Goal: Submit feedback/report problem

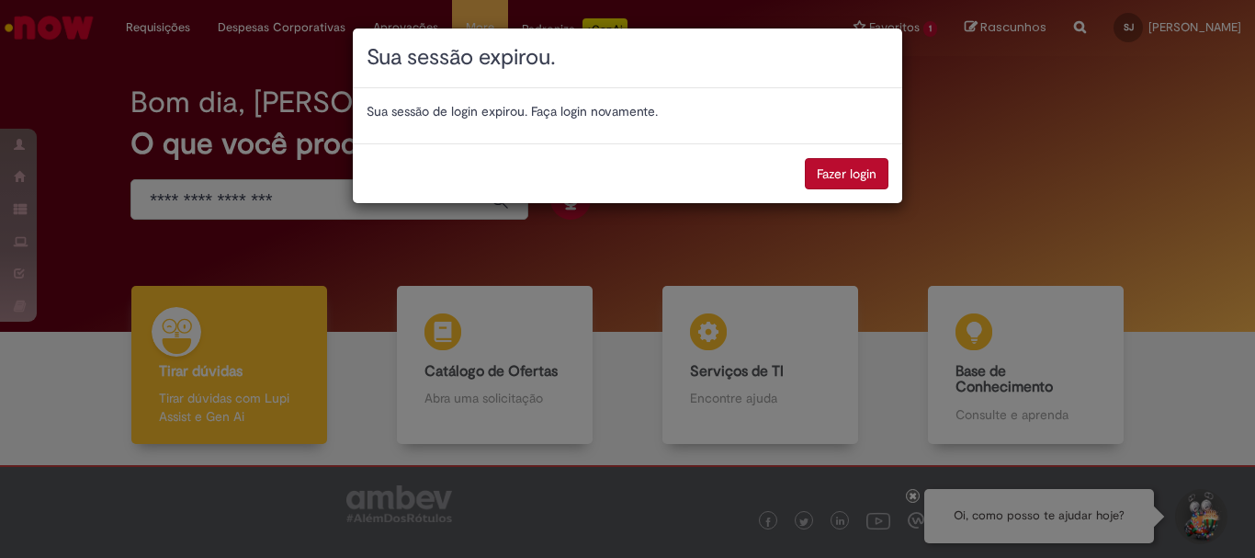
click at [829, 165] on button "Fazer login" at bounding box center [847, 173] width 84 height 31
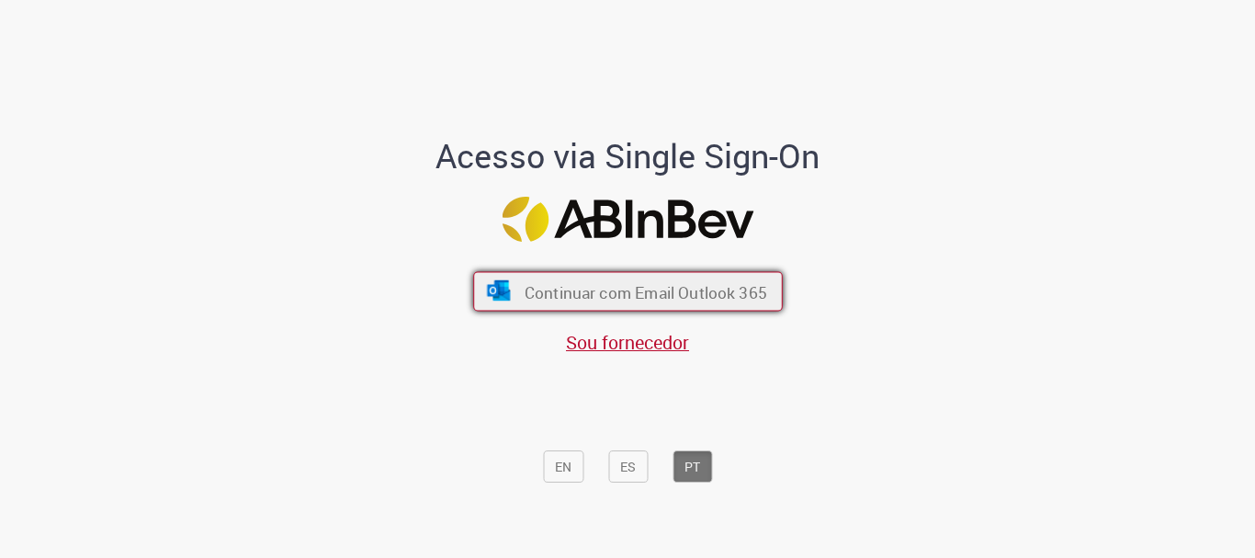
drag, startPoint x: 598, startPoint y: 306, endPoint x: 603, endPoint y: 295, distance: 11.9
click at [603, 295] on font "Continuar com Email Outlook 365" at bounding box center [645, 291] width 243 height 21
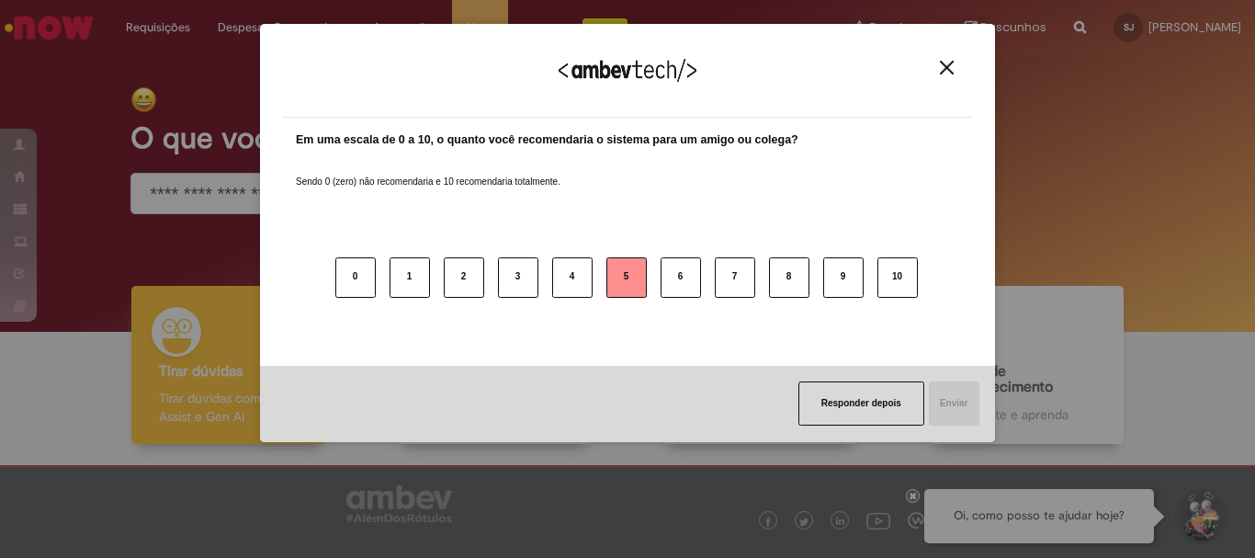
click at [620, 279] on button "5" at bounding box center [626, 277] width 40 height 40
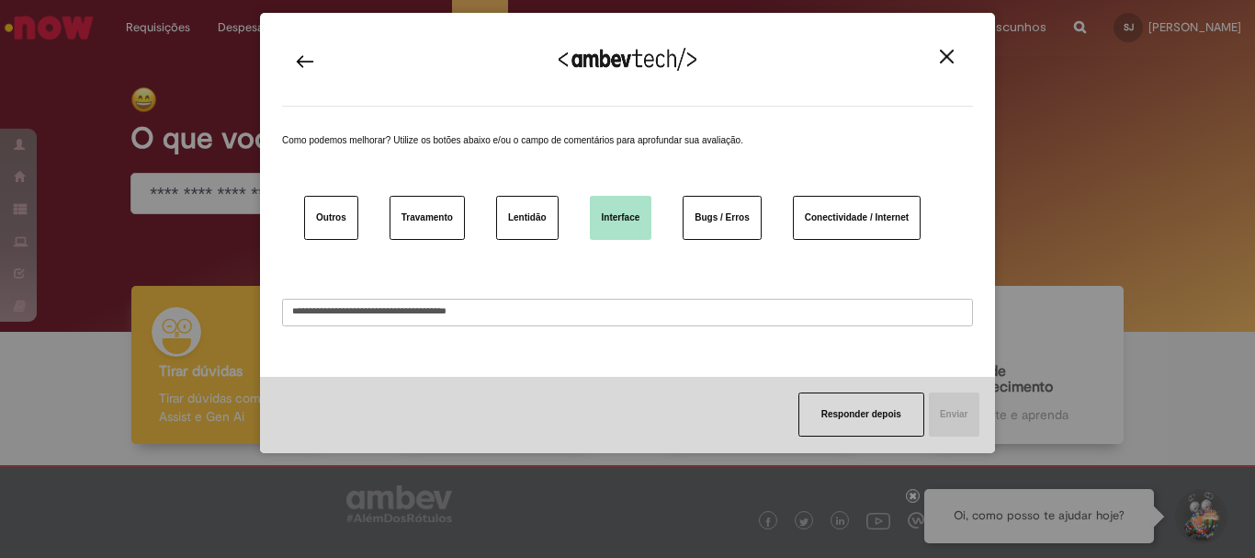
click at [607, 210] on button "Interface" at bounding box center [621, 218] width 62 height 44
click at [688, 311] on textarea at bounding box center [627, 313] width 691 height 28
type textarea "*"
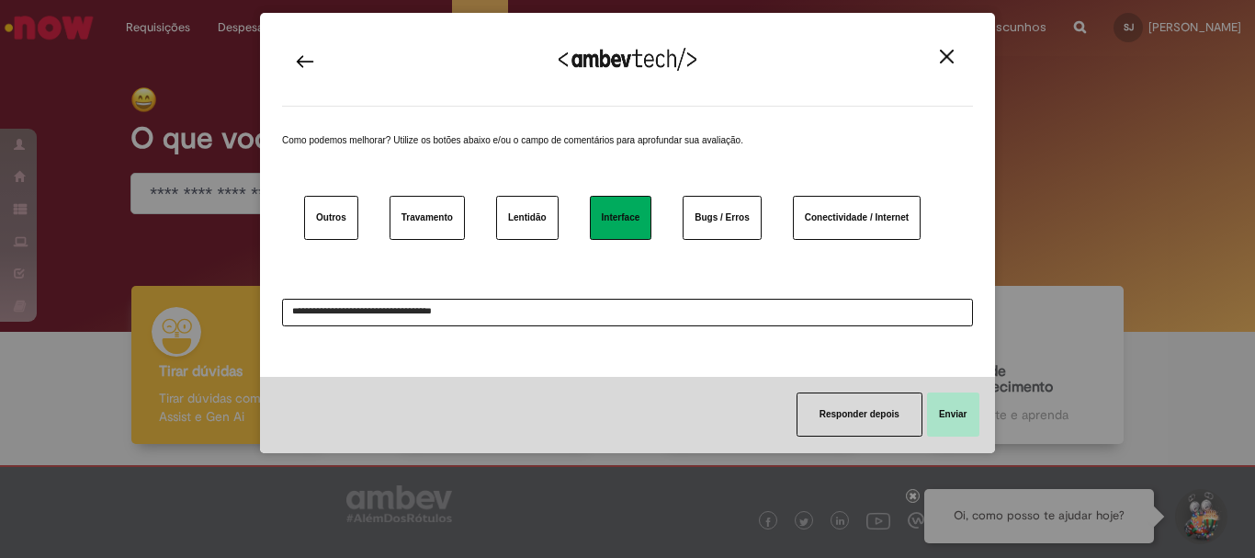
type textarea "**********"
click at [942, 409] on button "Enviar" at bounding box center [953, 414] width 52 height 44
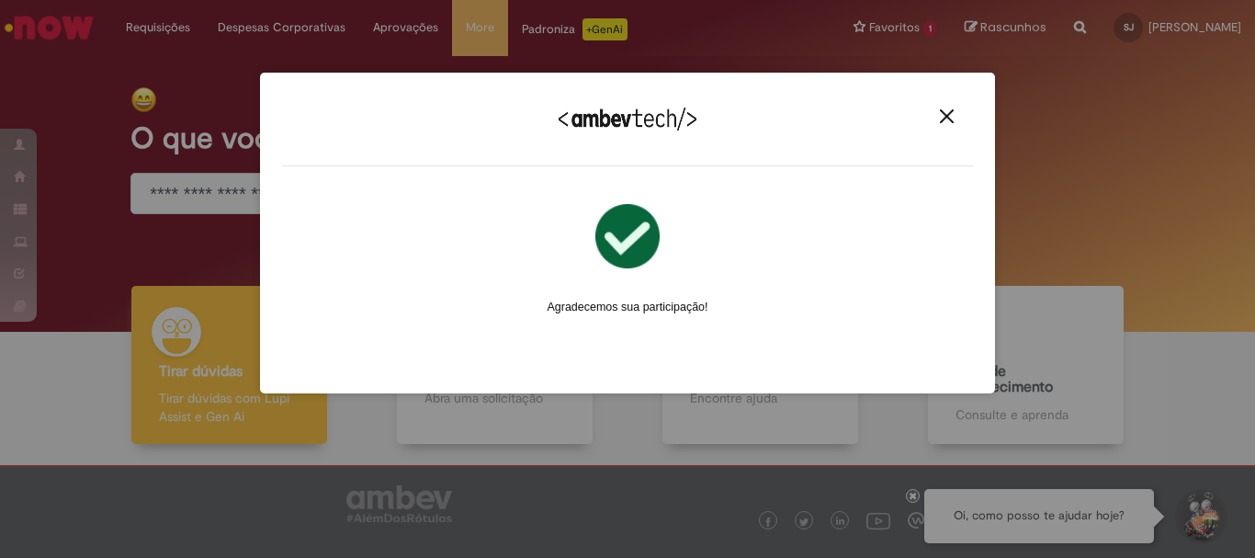
click at [943, 113] on img "Close" at bounding box center [947, 116] width 14 height 14
